Goal: Task Accomplishment & Management: Use online tool/utility

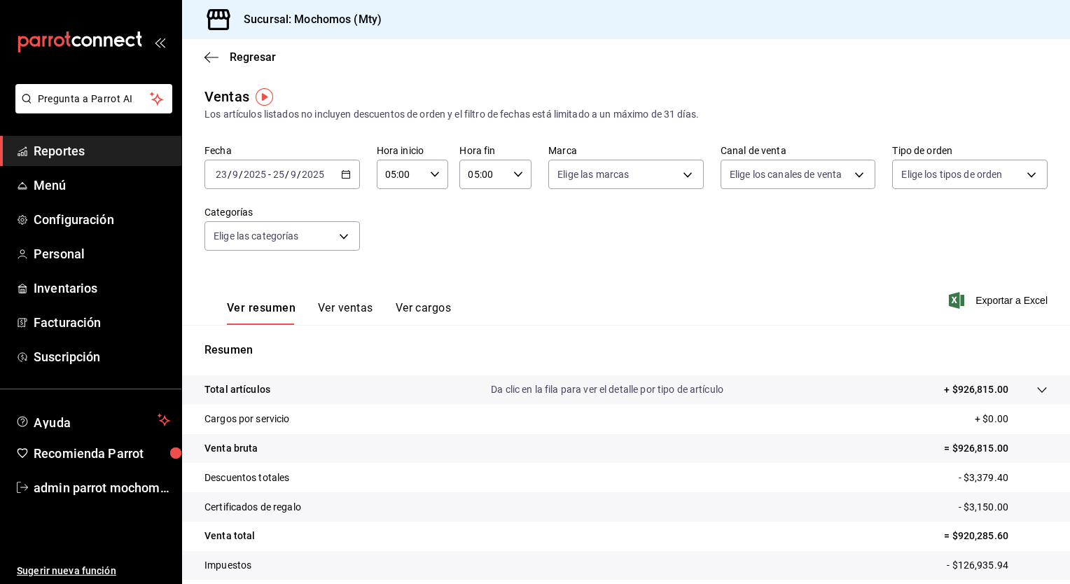
click at [347, 174] on \(Stroke\) "button" at bounding box center [346, 175] width 8 height 8
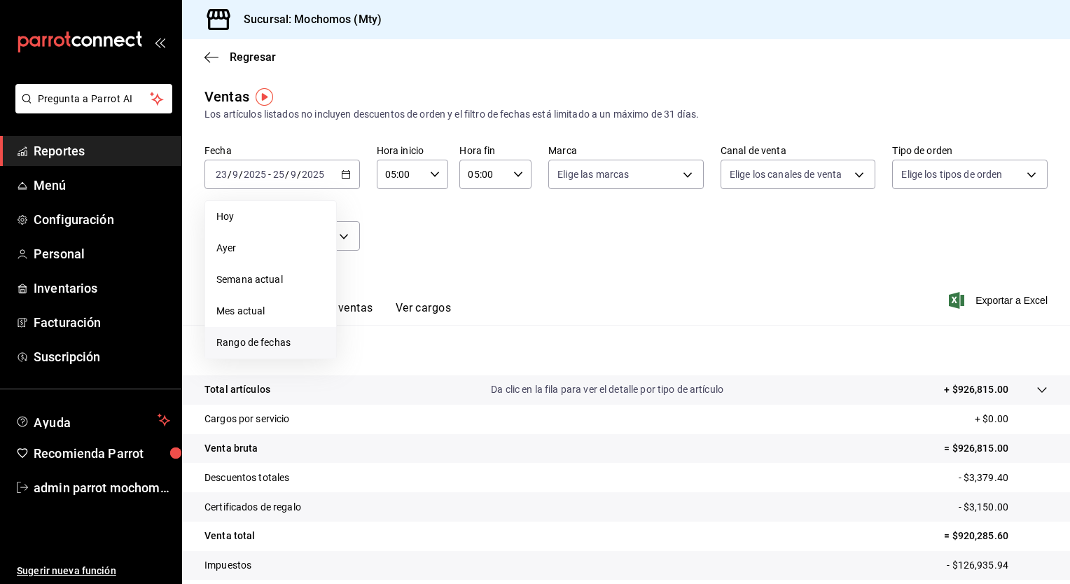
click at [268, 337] on span "Rango de fechas" at bounding box center [270, 343] width 109 height 15
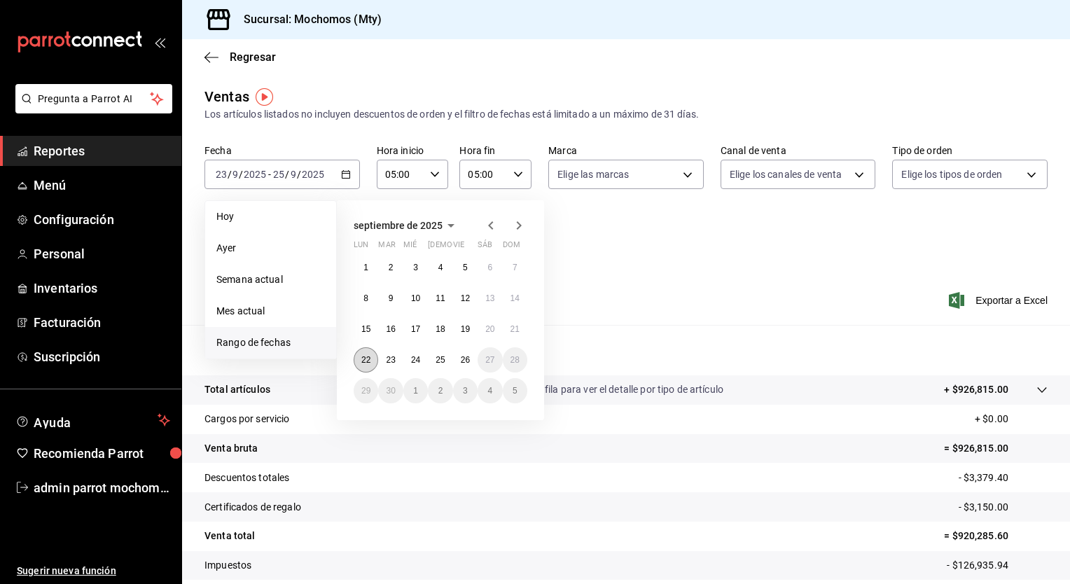
click at [368, 355] on abbr "22" at bounding box center [365, 360] width 9 height 10
click at [394, 359] on abbr "23" at bounding box center [390, 360] width 9 height 10
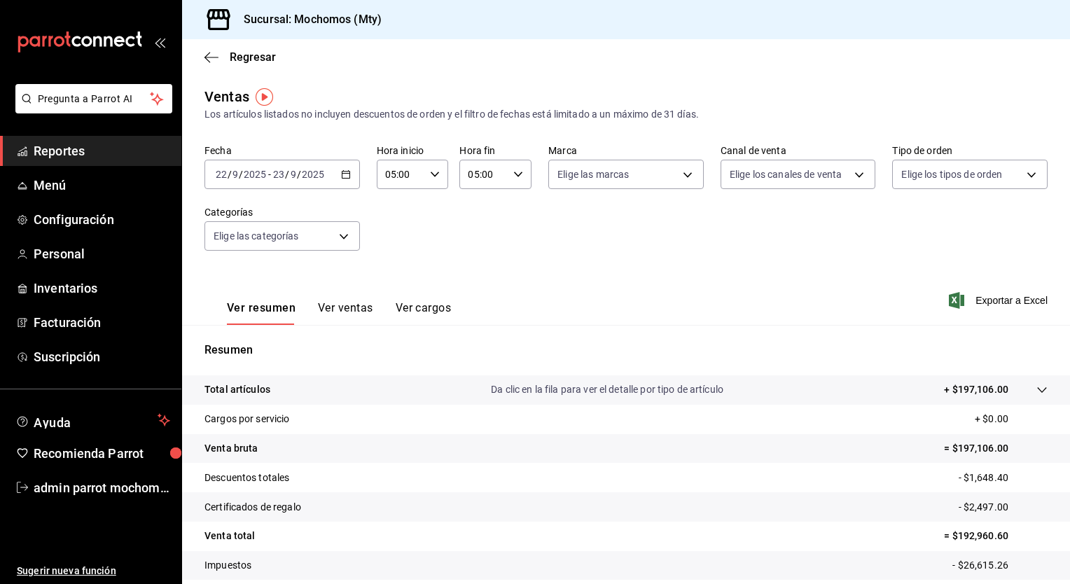
click at [1037, 389] on icon at bounding box center [1041, 390] width 9 height 6
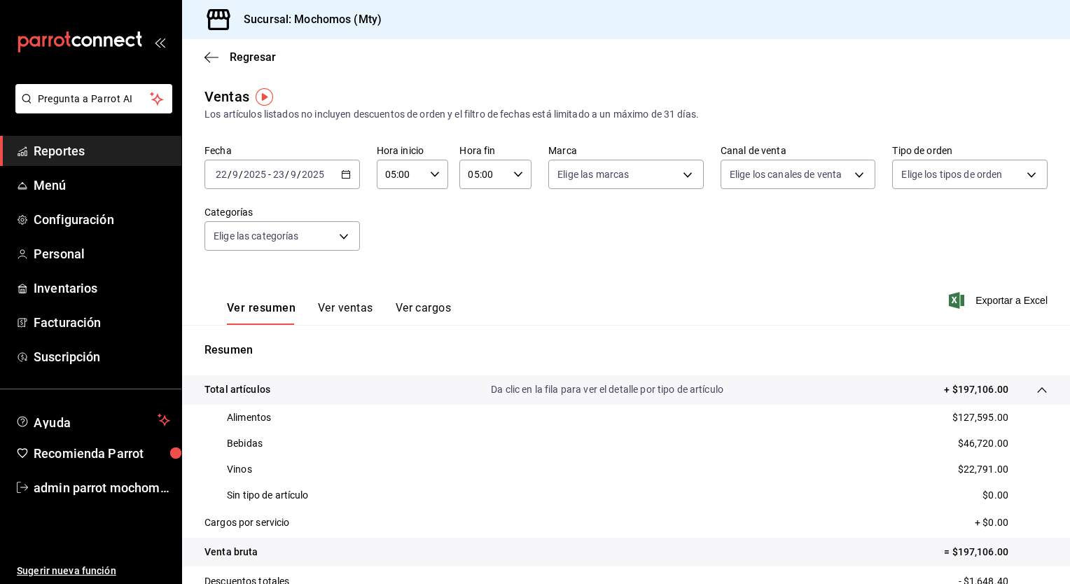
click at [344, 177] on icon "button" at bounding box center [346, 175] width 10 height 10
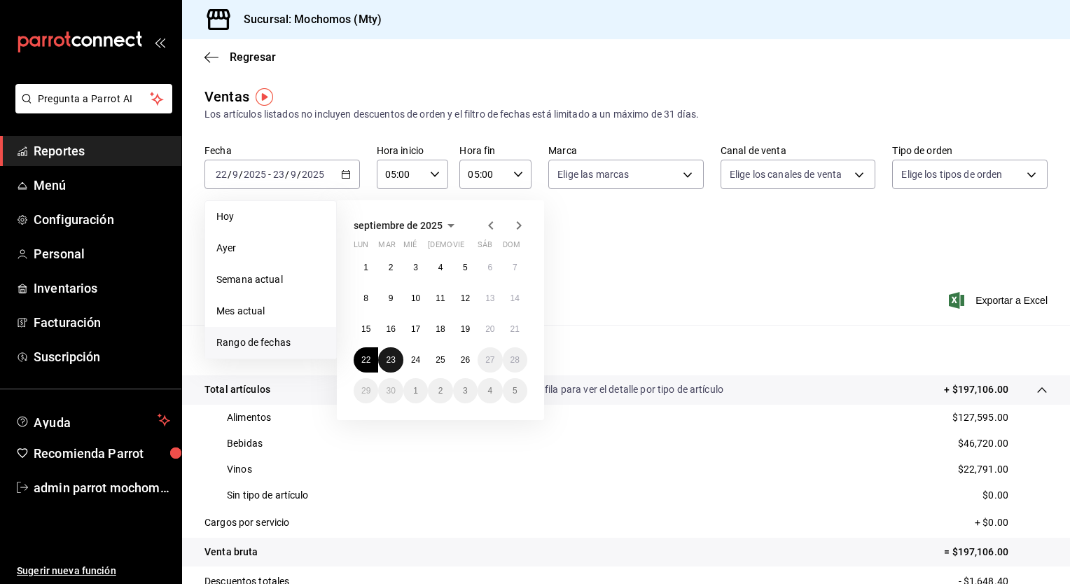
click at [394, 360] on abbr "23" at bounding box center [390, 360] width 9 height 10
click at [420, 362] on button "24" at bounding box center [415, 359] width 25 height 25
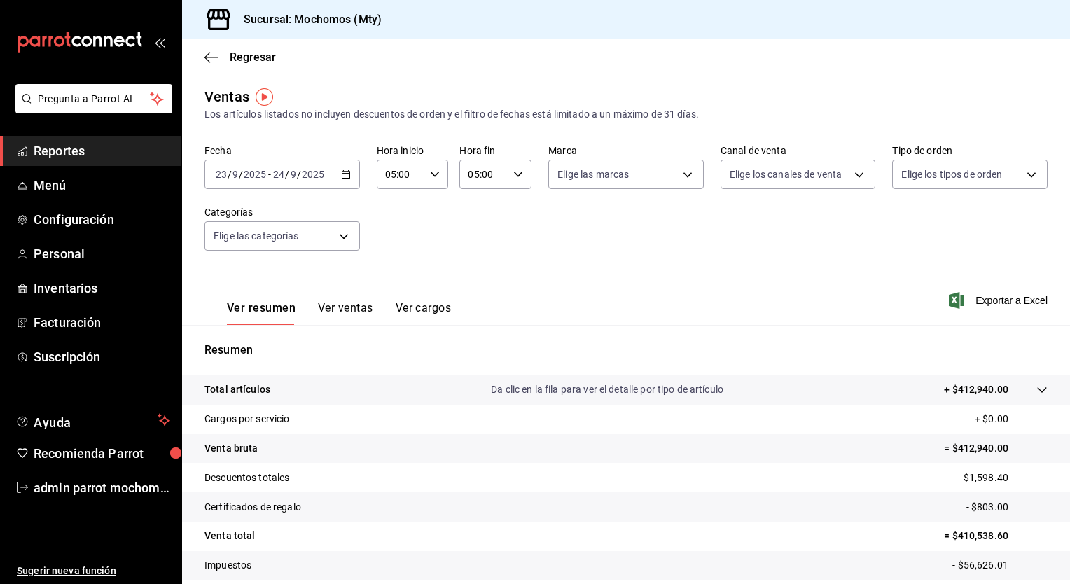
click at [1037, 394] on tr "Total artículos Da clic en la fila para ver el detalle por tipo de artículo + $…" at bounding box center [626, 389] width 888 height 29
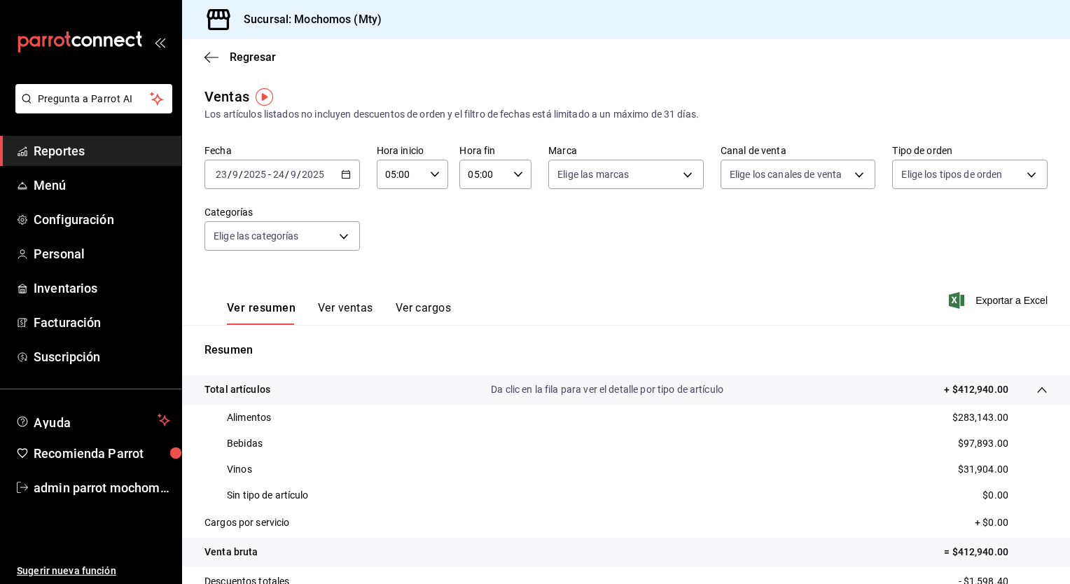
click at [343, 177] on icon "button" at bounding box center [346, 175] width 10 height 10
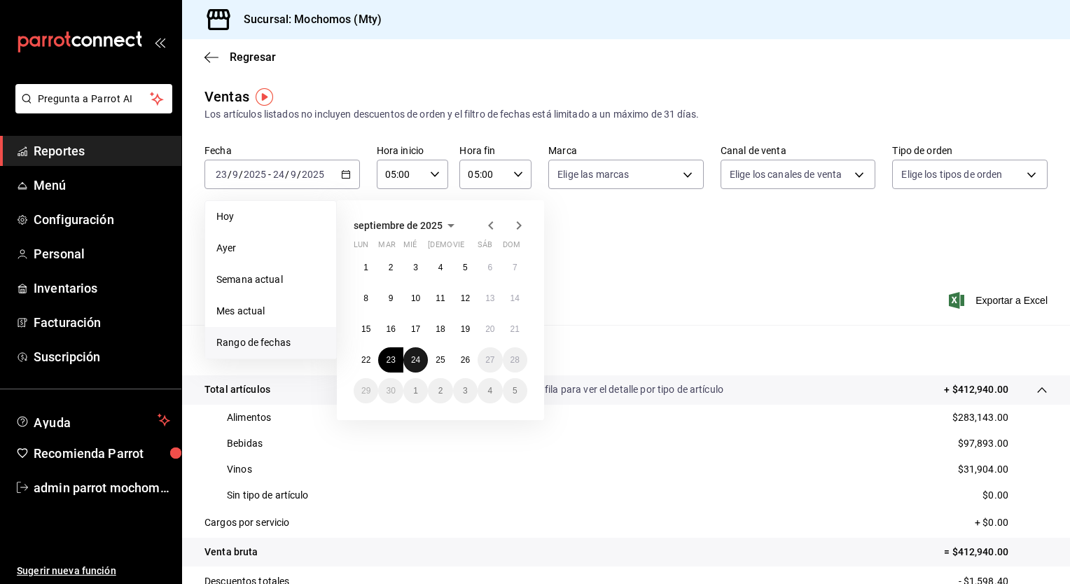
click at [420, 357] on abbr "24" at bounding box center [415, 360] width 9 height 10
click at [443, 360] on abbr "25" at bounding box center [440, 360] width 9 height 10
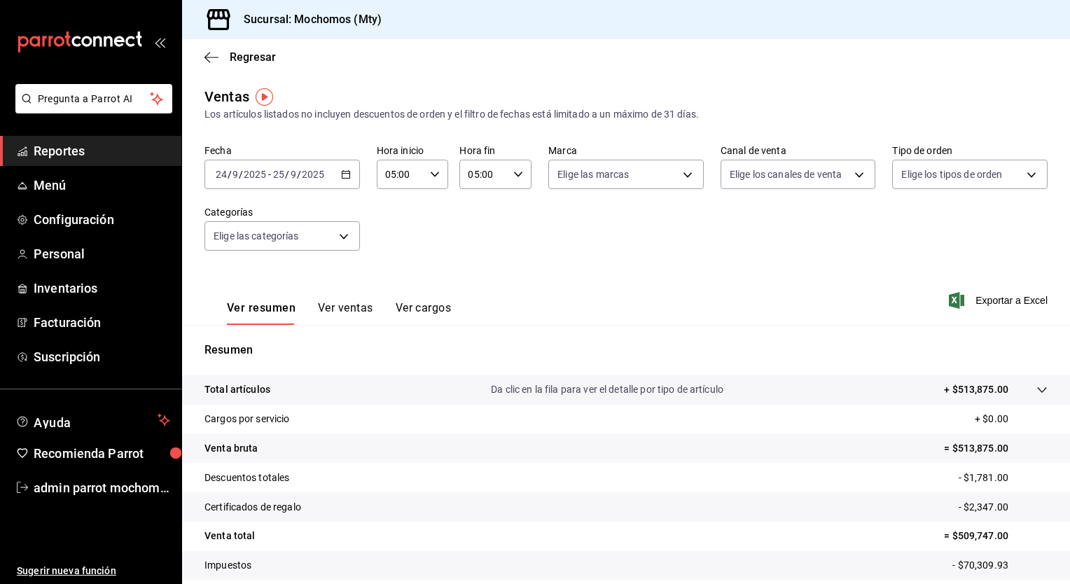
click at [1037, 392] on icon at bounding box center [1042, 390] width 11 height 11
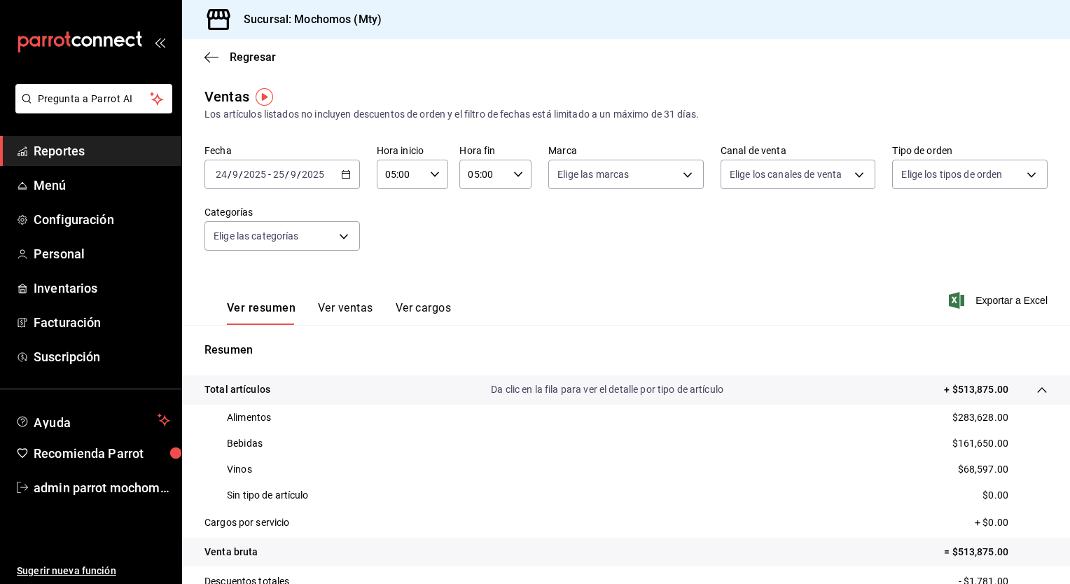
click at [345, 178] on icon "button" at bounding box center [346, 175] width 10 height 10
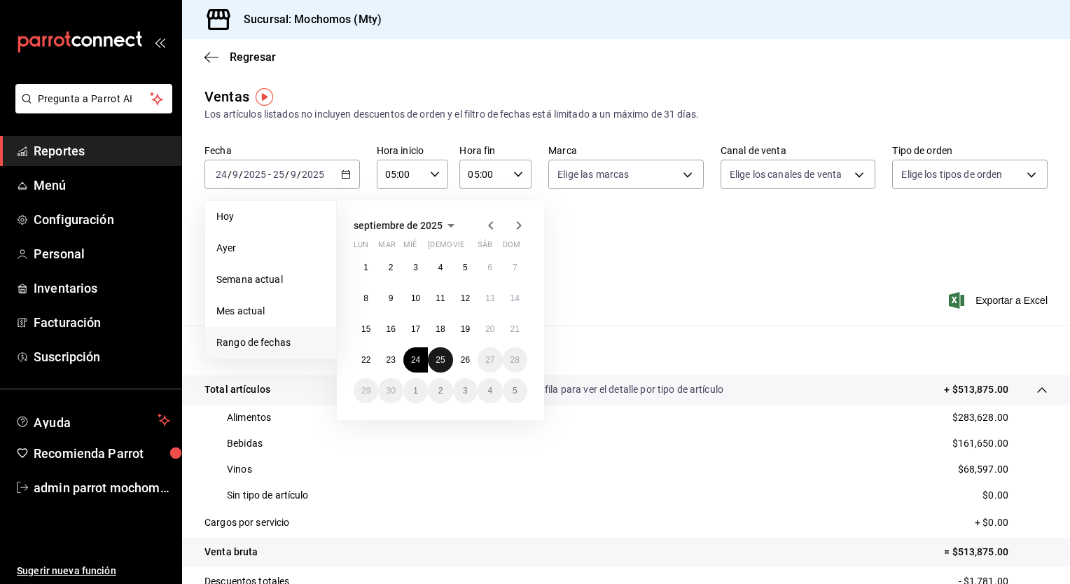
click at [440, 364] on abbr "25" at bounding box center [440, 360] width 9 height 10
click at [463, 366] on button "26" at bounding box center [465, 359] width 25 height 25
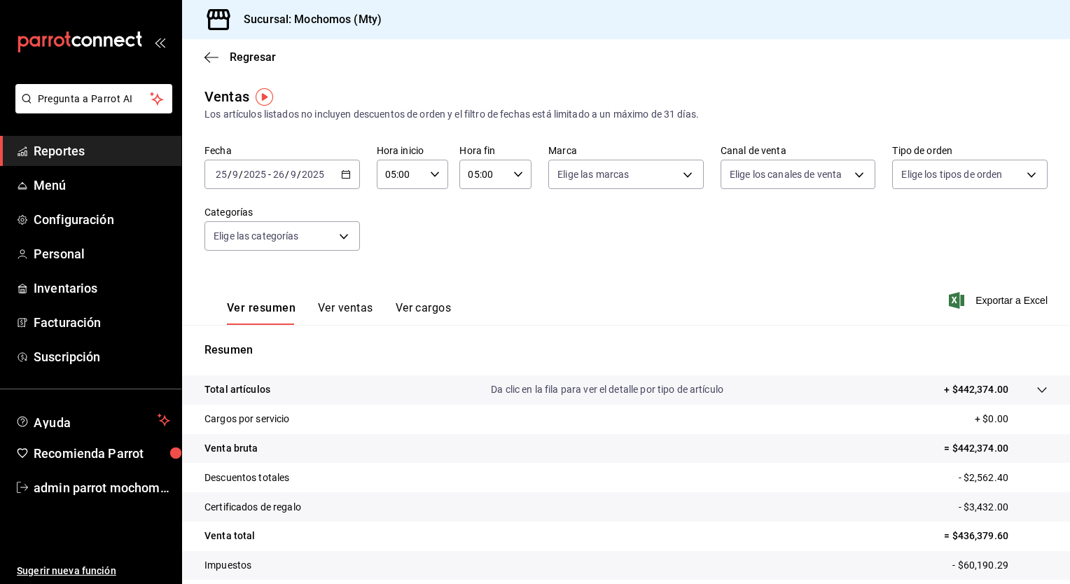
click at [1037, 386] on icon at bounding box center [1042, 390] width 11 height 11
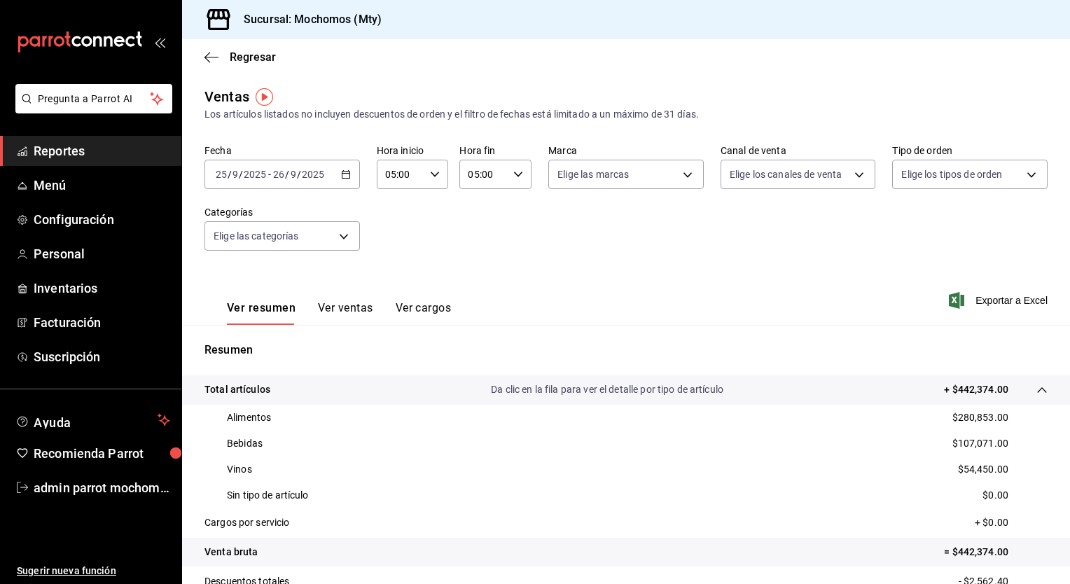
click at [341, 179] on icon "button" at bounding box center [346, 175] width 10 height 10
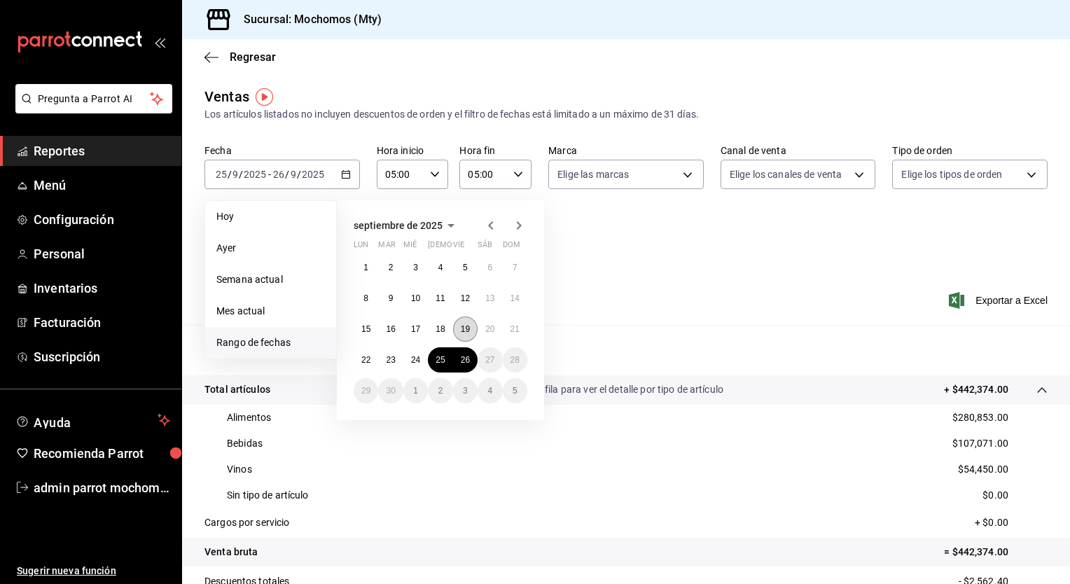
click at [462, 326] on abbr "19" at bounding box center [465, 329] width 9 height 10
click at [364, 364] on button "22" at bounding box center [366, 359] width 25 height 25
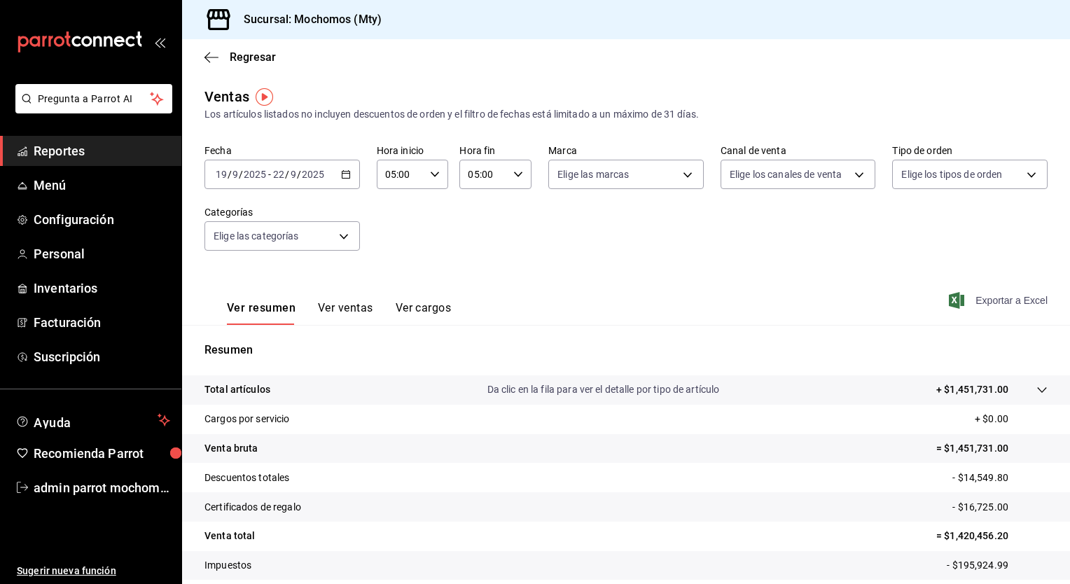
click at [989, 302] on span "Exportar a Excel" at bounding box center [1000, 300] width 96 height 17
